Goal: Communication & Community: Answer question/provide support

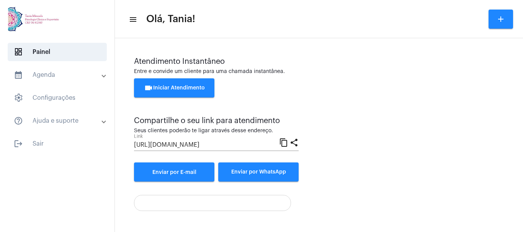
scroll to position [54, 0]
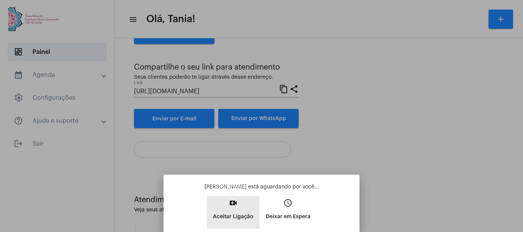
click at [233, 207] on mat-icon "video_call" at bounding box center [232, 203] width 9 height 9
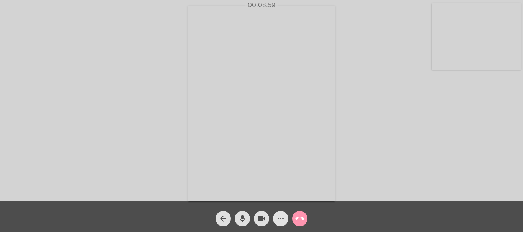
click at [277, 221] on mat-icon "more_horiz" at bounding box center [280, 218] width 9 height 9
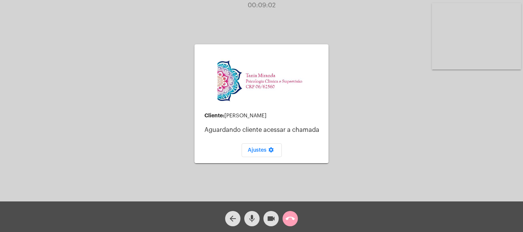
click at [291, 218] on mat-icon "call_end" at bounding box center [289, 218] width 9 height 9
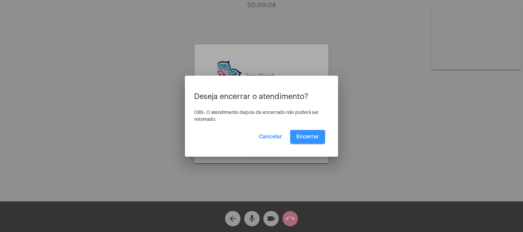
click at [314, 137] on span "Encerrar" at bounding box center [307, 136] width 23 height 5
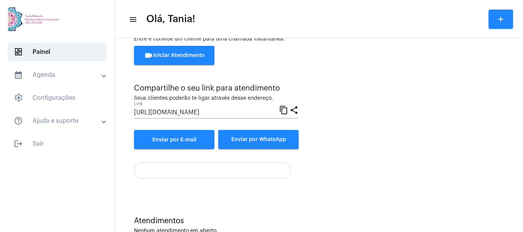
scroll to position [51, 0]
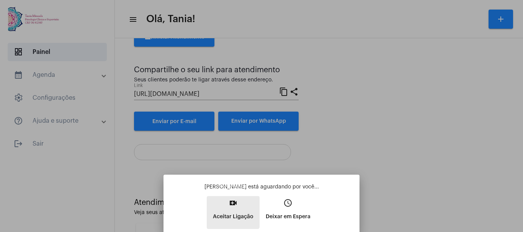
click at [232, 209] on button "video_call Aceitar Ligação" at bounding box center [233, 212] width 53 height 33
